Goal: Transaction & Acquisition: Purchase product/service

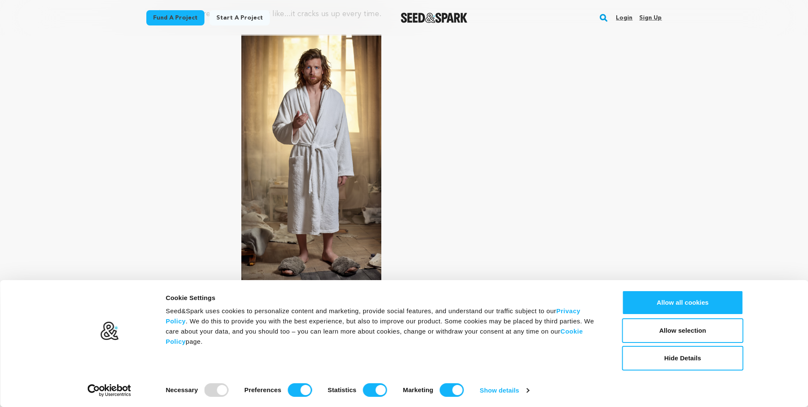
scroll to position [3520, 0]
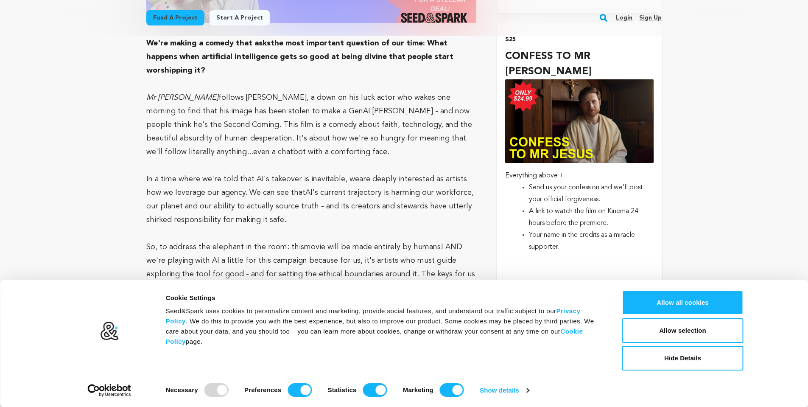
scroll to position [891, 0]
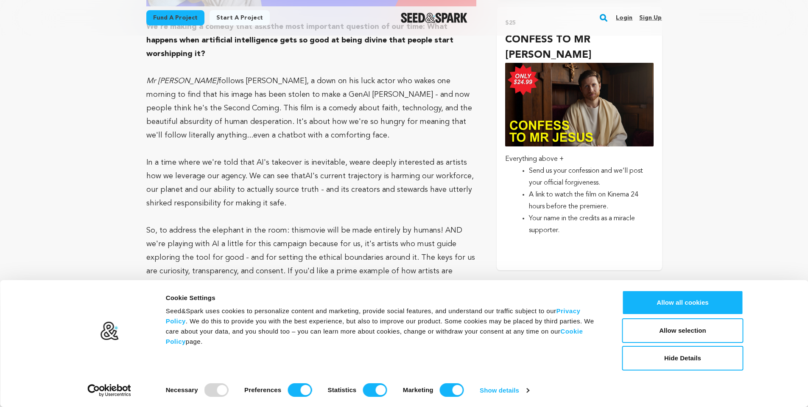
click at [640, 153] on p "Everything above +" at bounding box center [579, 159] width 148 height 12
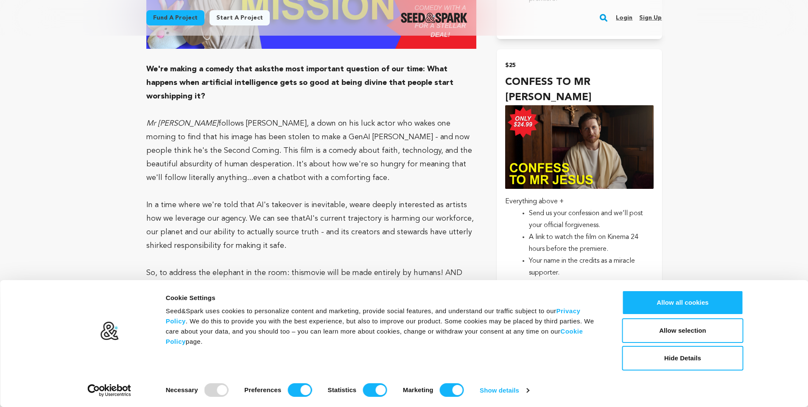
scroll to position [891, 0]
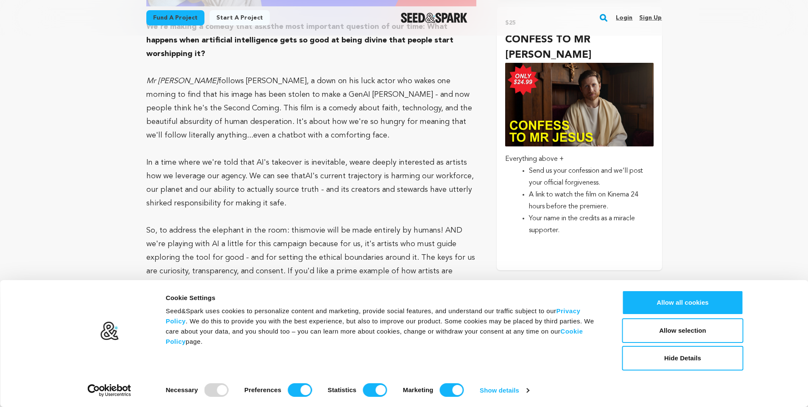
click at [601, 215] on li "Your name in the credits as a miracle supporter." at bounding box center [586, 224] width 114 height 24
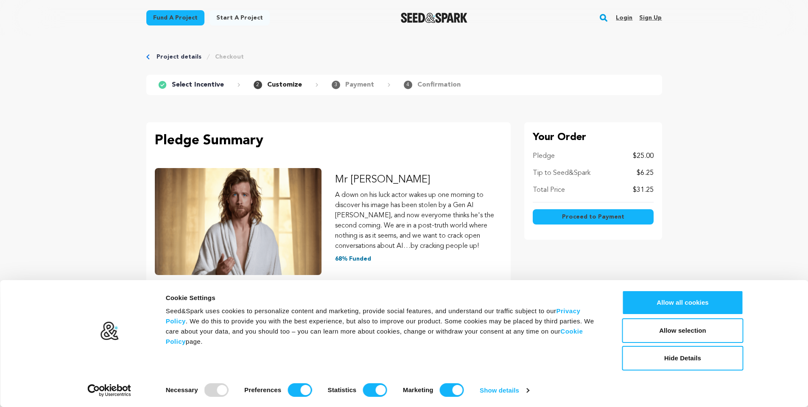
click at [567, 216] on span "Proceed to Payment" at bounding box center [593, 216] width 62 height 8
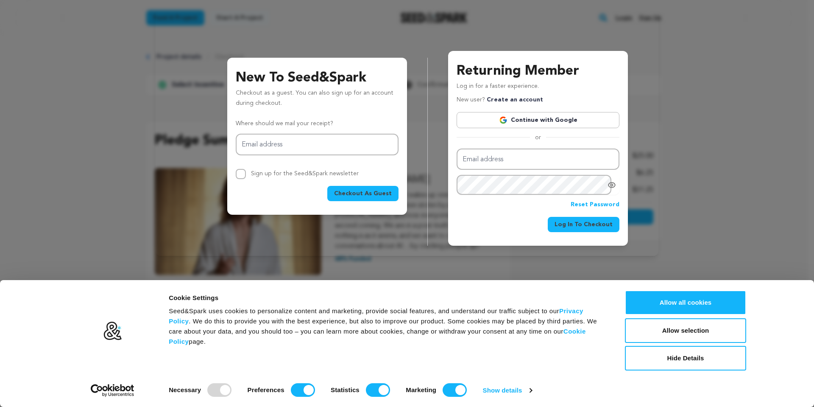
drag, startPoint x: 696, startPoint y: 207, endPoint x: 701, endPoint y: 205, distance: 4.8
click at [701, 205] on div "New To Seed&Spark Checkout as a guest. You can also sign up for an account duri…" at bounding box center [407, 131] width 814 height 263
click at [182, 120] on div "New To Seed&Spark Checkout as a guest. You can also sign up for an account duri…" at bounding box center [407, 141] width 483 height 208
click at [195, 81] on div "New To Seed&Spark Checkout as a guest. You can also sign up for an account duri…" at bounding box center [407, 141] width 483 height 208
click at [701, 362] on button "Hide Details" at bounding box center [685, 358] width 121 height 25
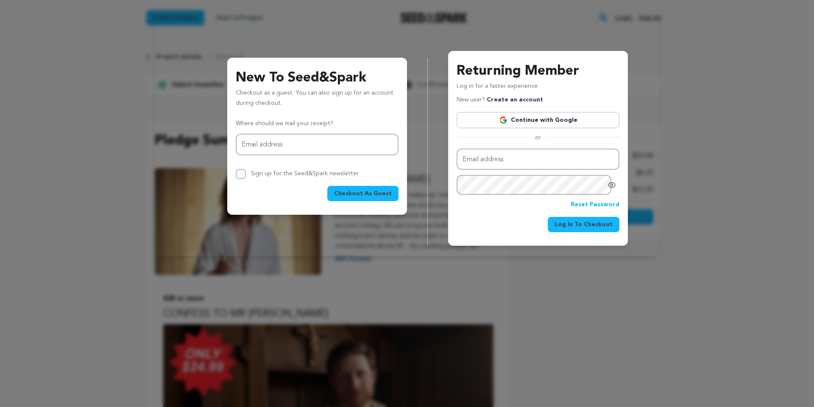
click at [524, 127] on link "Continue with Google" at bounding box center [538, 120] width 163 height 16
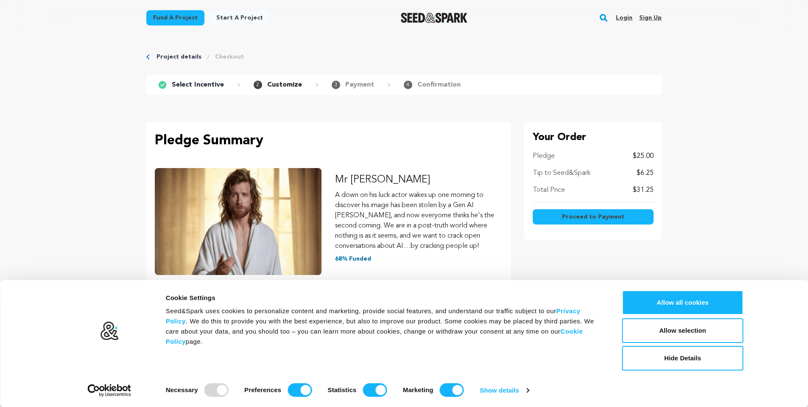
scroll to position [33, 0]
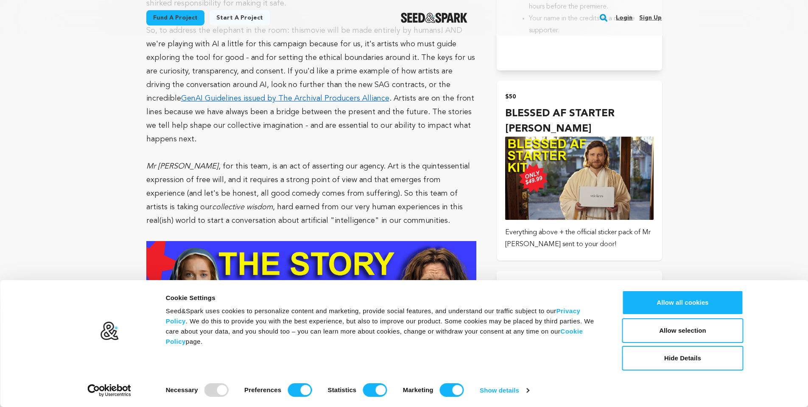
scroll to position [1103, 0]
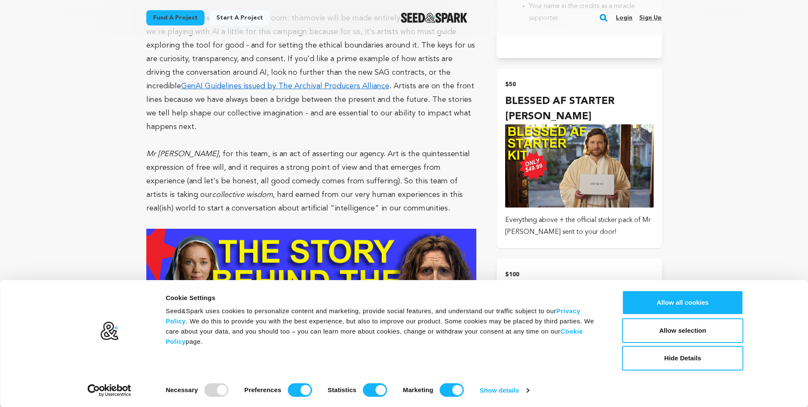
click at [574, 170] on img "submit" at bounding box center [579, 165] width 148 height 83
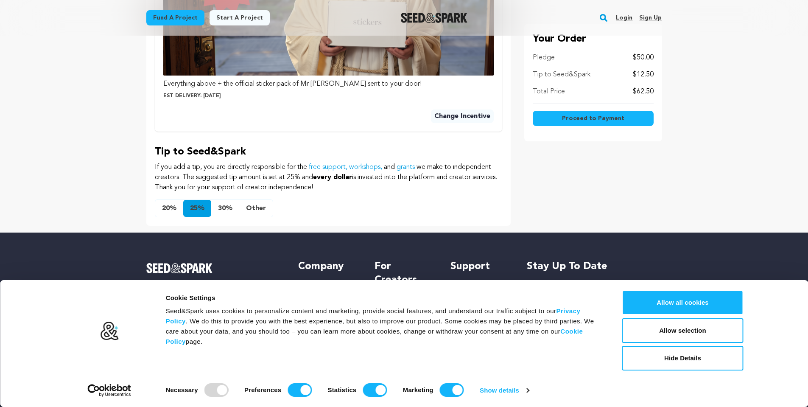
scroll to position [467, 0]
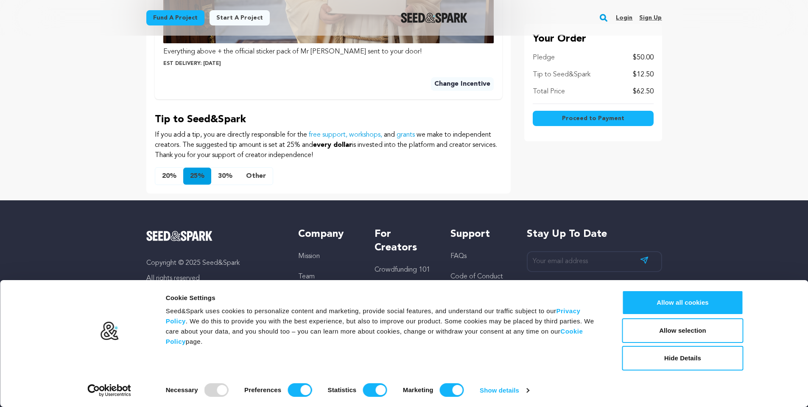
click at [257, 179] on button "Other" at bounding box center [256, 176] width 34 height 17
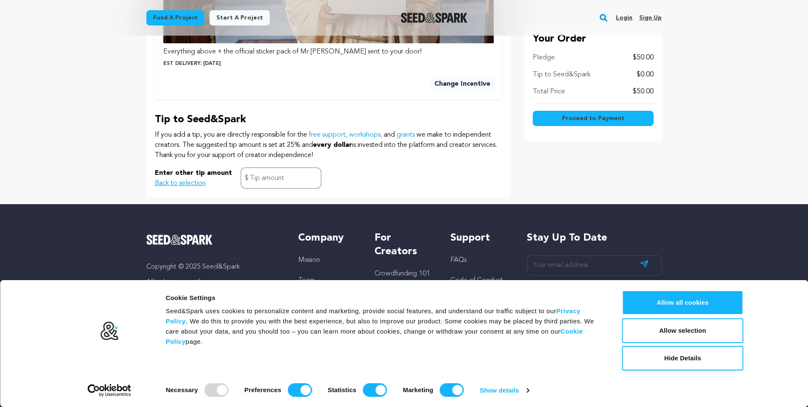
click at [399, 187] on div "Enter other tip amount Back to selection $" at bounding box center [328, 178] width 347 height 22
click at [203, 182] on button "Back to selection" at bounding box center [180, 183] width 51 height 10
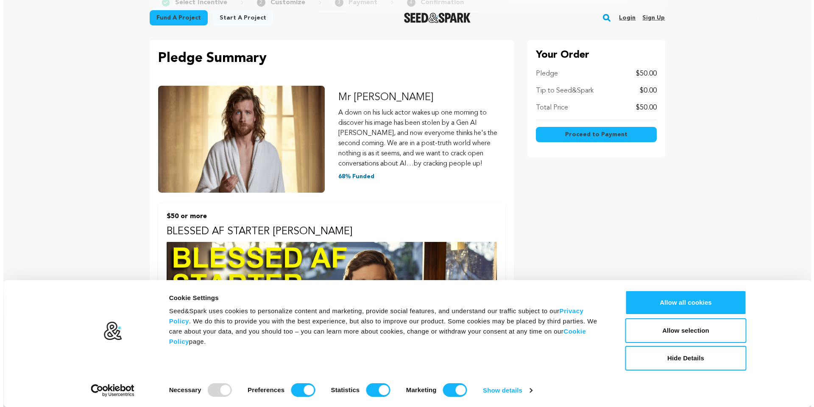
scroll to position [42, 0]
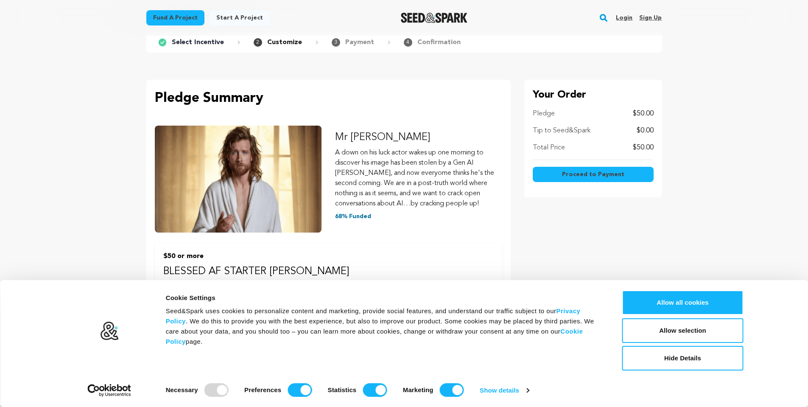
click at [567, 171] on span "Proceed to Payment" at bounding box center [593, 174] width 62 height 8
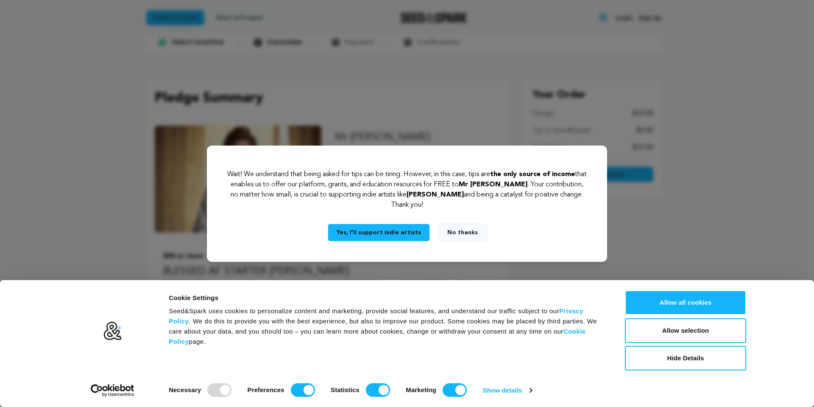
click at [453, 231] on button "No thanks" at bounding box center [463, 233] width 48 height 18
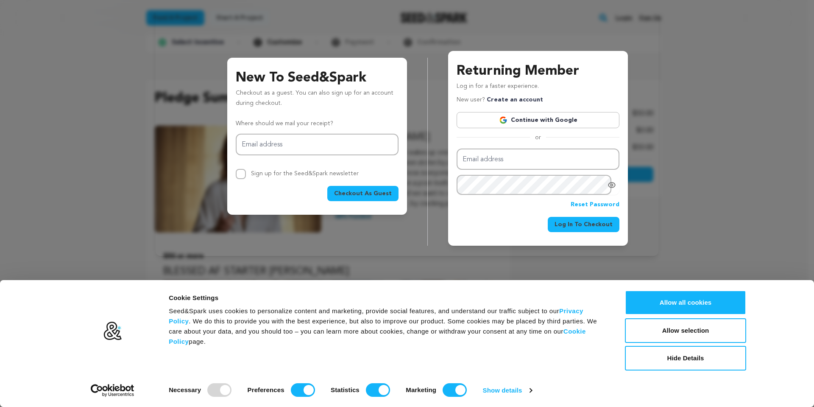
click at [355, 37] on div "New To Seed&Spark Checkout as a guest. You can also sign up for an account duri…" at bounding box center [407, 131] width 503 height 249
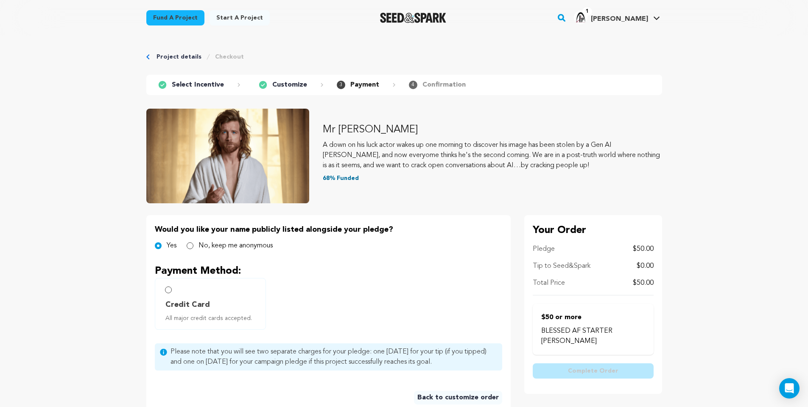
click at [169, 56] on link "Project details" at bounding box center [178, 57] width 45 height 8
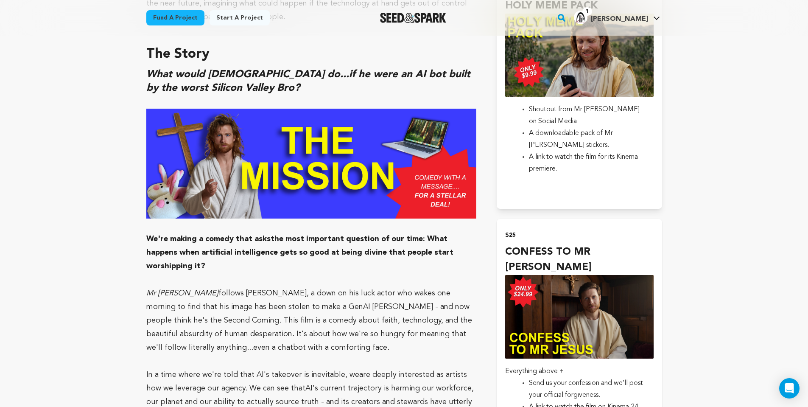
scroll to position [721, 0]
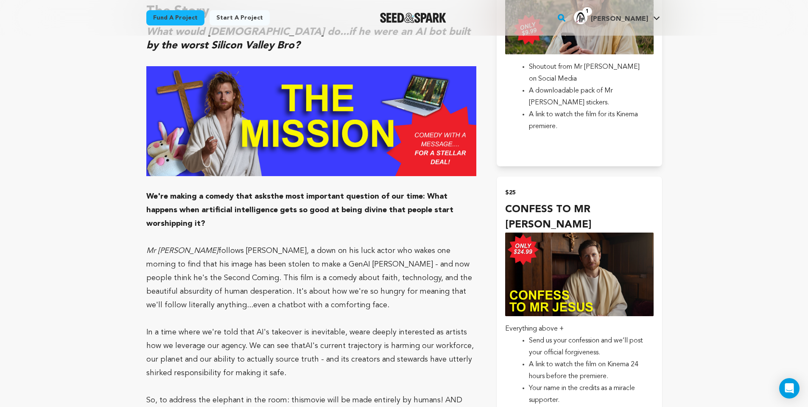
click at [593, 247] on img "submit" at bounding box center [579, 273] width 148 height 83
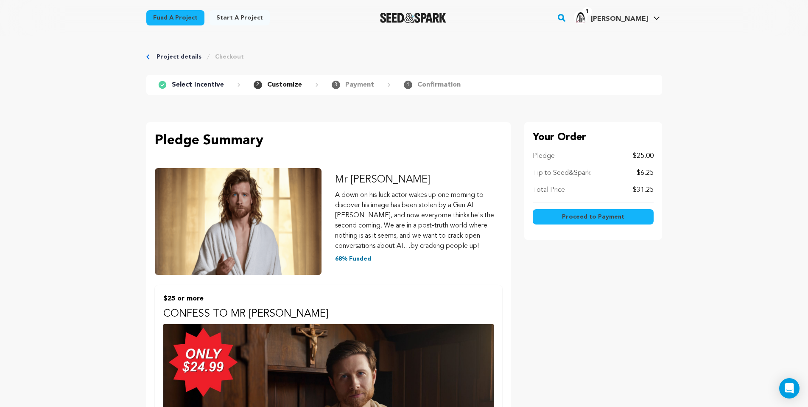
click at [587, 212] on span "Proceed to Payment" at bounding box center [593, 216] width 62 height 8
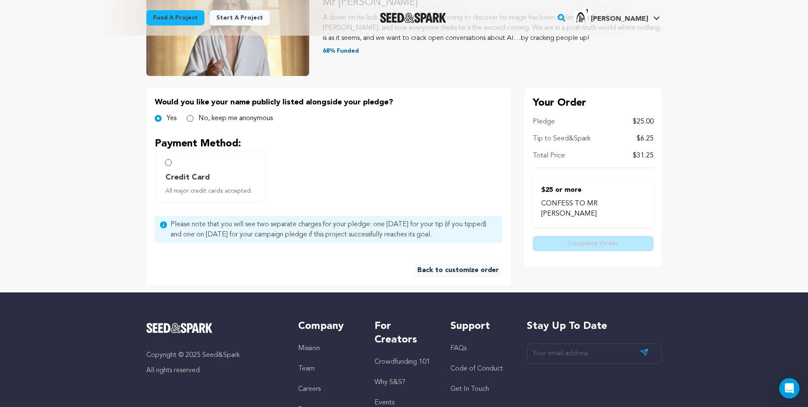
scroll to position [85, 0]
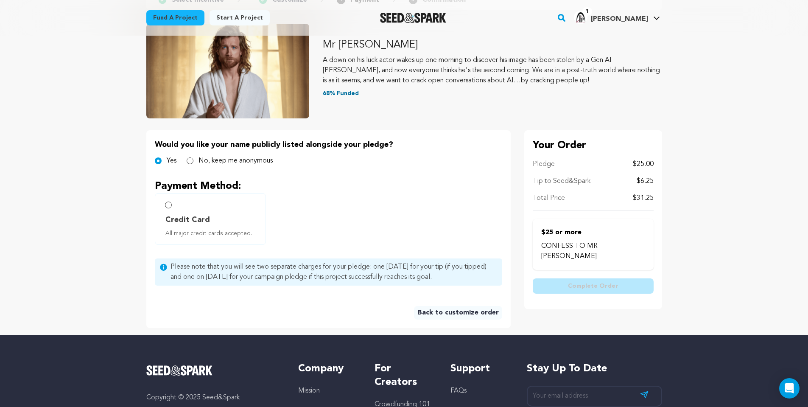
click at [168, 208] on label "Credit Card All major credit cards accepted." at bounding box center [210, 219] width 111 height 52
radio input "true"
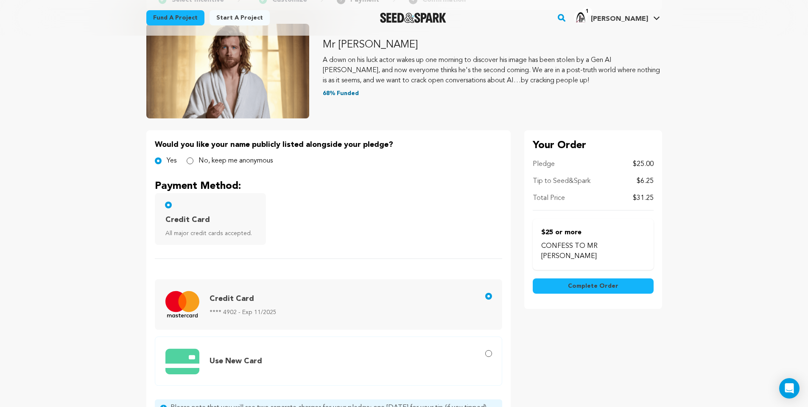
click at [577, 282] on span "Complete Order" at bounding box center [593, 286] width 50 height 8
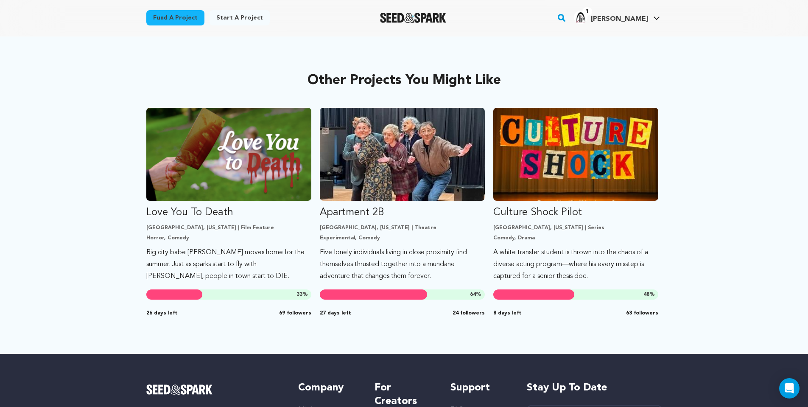
scroll to position [316, 0]
